Goal: Contribute content: Add original content to the website for others to see

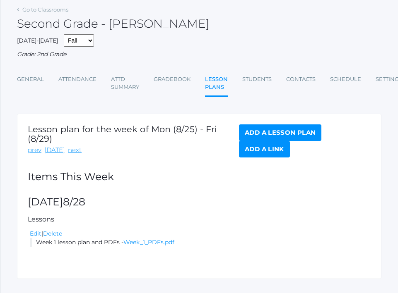
scroll to position [68, 0]
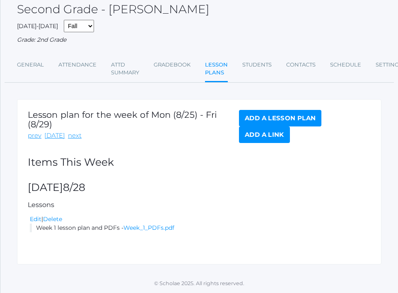
click at [68, 129] on h1 "Lesson plan for the week of Mon (8/25) - Fri (8/29)" at bounding box center [133, 119] width 211 height 19
click at [69, 139] on link "next" at bounding box center [75, 136] width 14 height 10
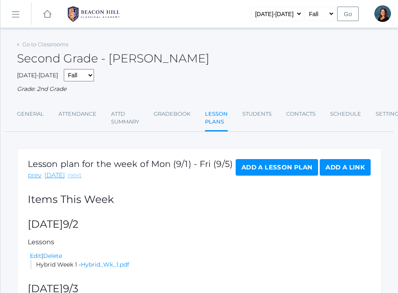
click at [74, 175] on link "next" at bounding box center [75, 176] width 14 height 10
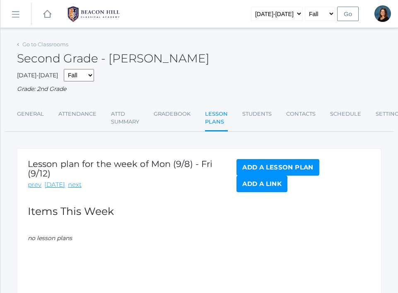
scroll to position [49, 0]
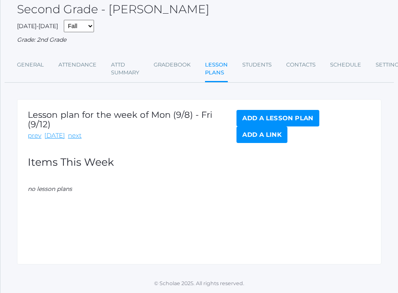
click at [257, 116] on link "Add a Lesson Plan" at bounding box center [277, 118] width 82 height 17
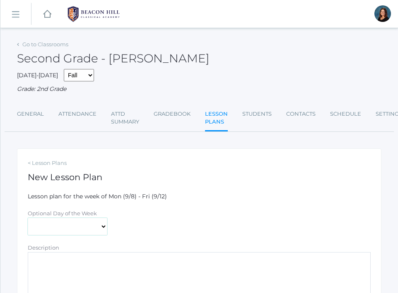
click at [70, 228] on select "Monday Tuesday Wednesday Thursday Friday" at bounding box center [67, 226] width 79 height 17
select select "2025-09-10"
click at [28, 218] on select "Monday Tuesday Wednesday Thursday Friday" at bounding box center [67, 226] width 79 height 17
click at [75, 267] on textarea "Description" at bounding box center [199, 277] width 343 height 50
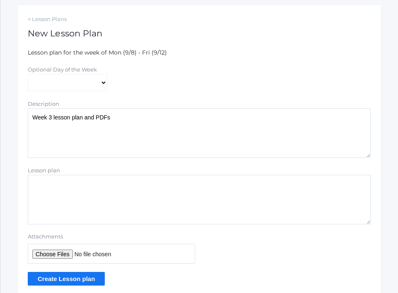
scroll to position [147, 0]
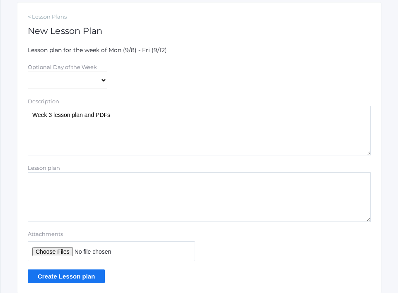
type textarea "Week 3 lesson plan and PDFs"
click at [47, 250] on input "Attachments" at bounding box center [111, 252] width 167 height 20
type input "C:\fakepath\Week 3 PDFs.pdf"
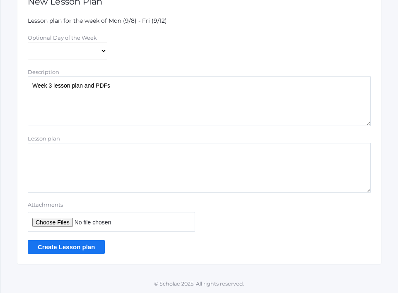
click at [93, 248] on input "Create Lesson plan" at bounding box center [66, 247] width 77 height 14
